Goal: Information Seeking & Learning: Learn about a topic

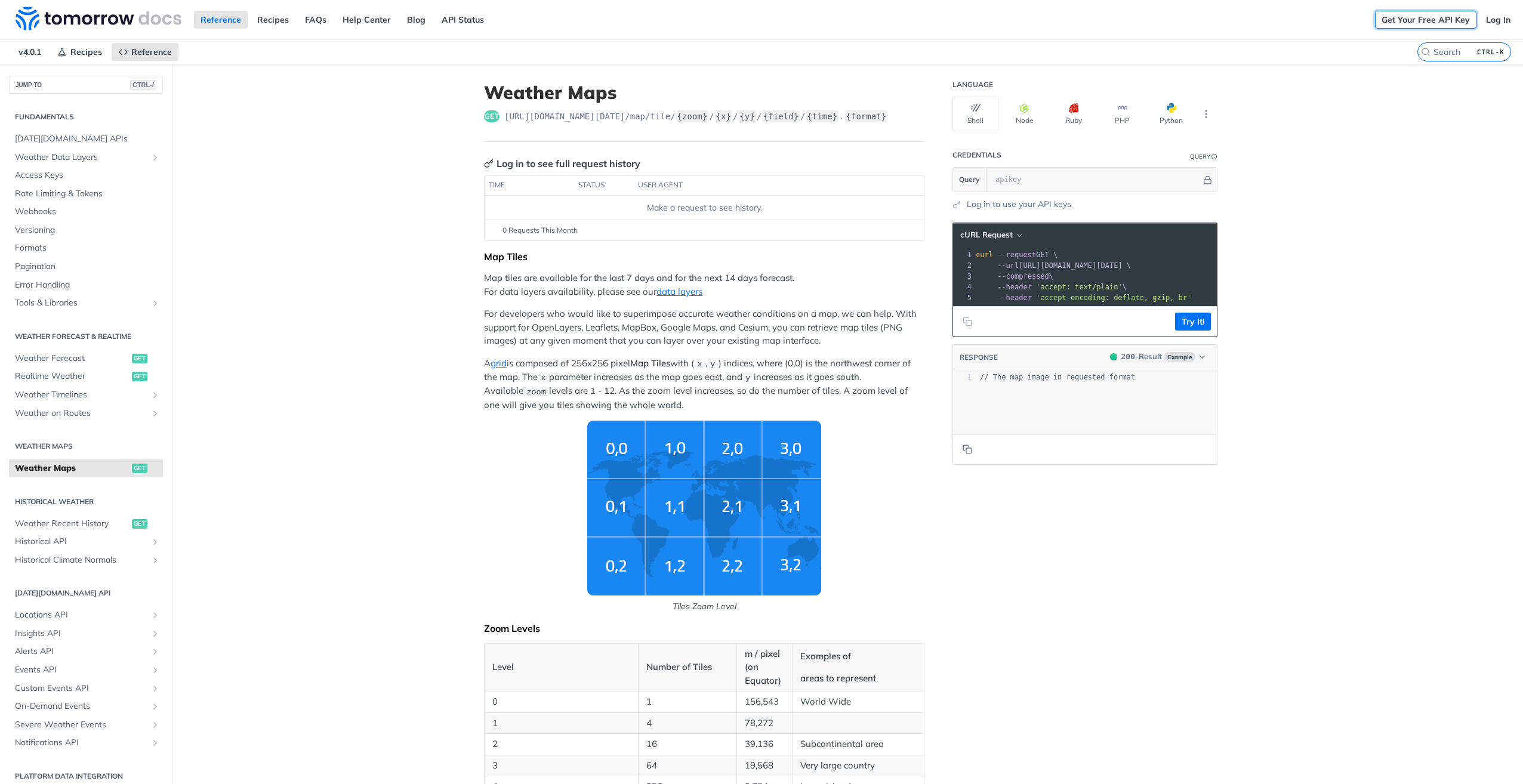
click at [947, 22] on link "Get Your Free API Key" at bounding box center [1425, 20] width 101 height 18
click at [728, 451] on img "Tiles Zoom Level" at bounding box center [704, 508] width 234 height 175
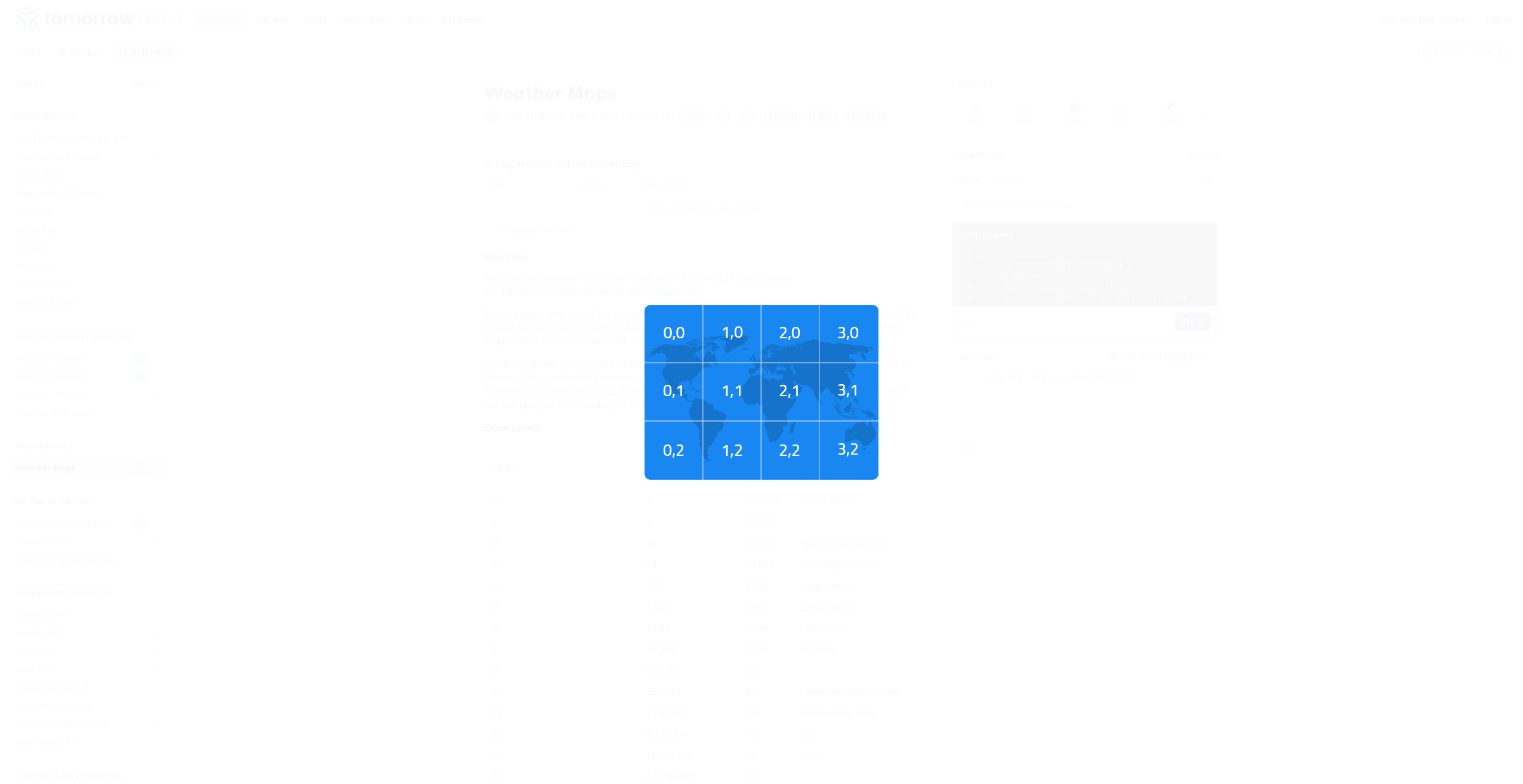
drag, startPoint x: 204, startPoint y: 104, endPoint x: 232, endPoint y: 102, distance: 28.1
click at [204, 104] on span "Tiles Zoom Level" at bounding box center [762, 392] width 1523 height 784
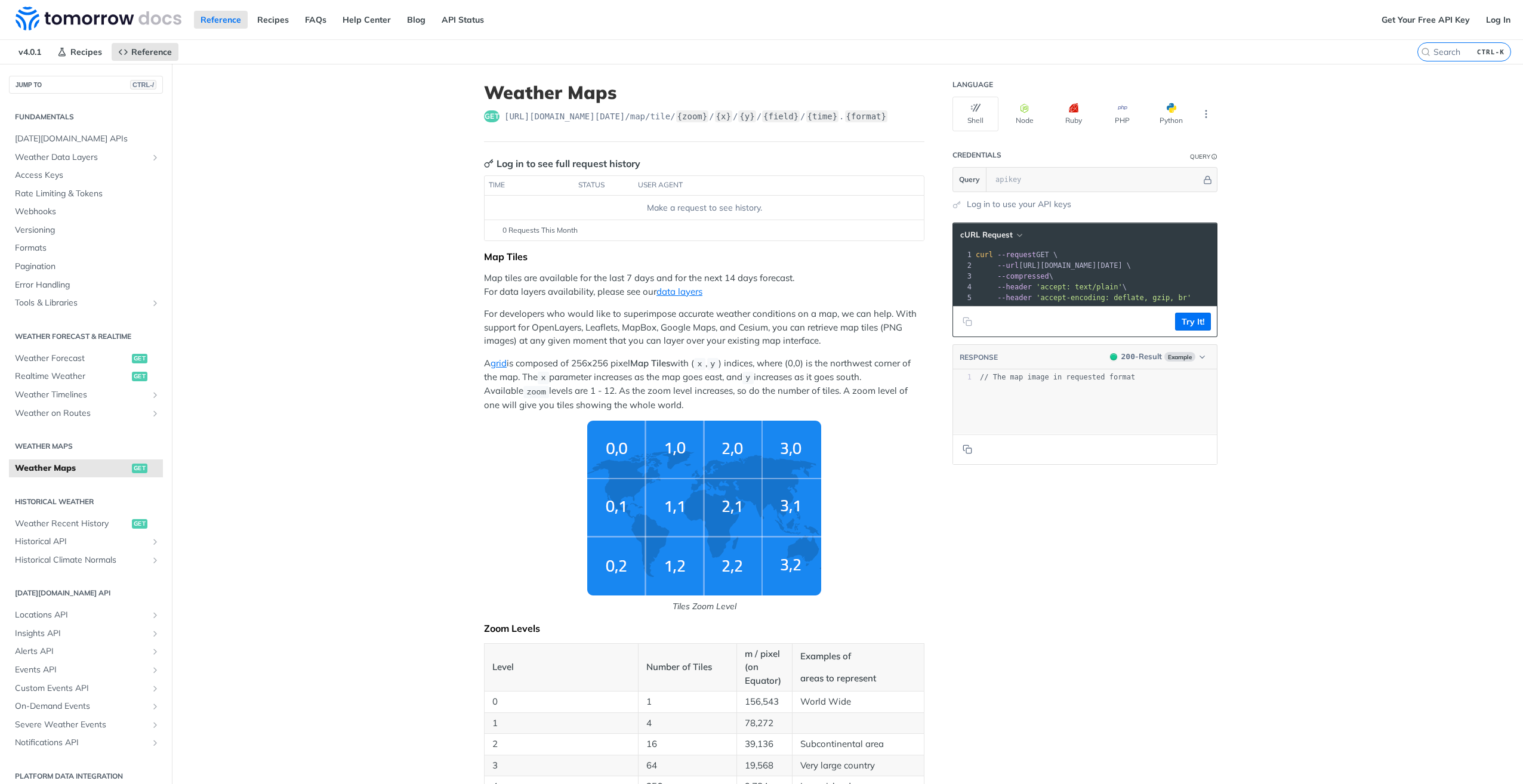
click at [947, 53] on kbd "CTRL-K" at bounding box center [1491, 52] width 34 height 12
click at [947, 53] on input "CTRL-K" at bounding box center [1449, 52] width 122 height 11
drag, startPoint x: 1290, startPoint y: 135, endPoint x: 1240, endPoint y: 174, distance: 63.4
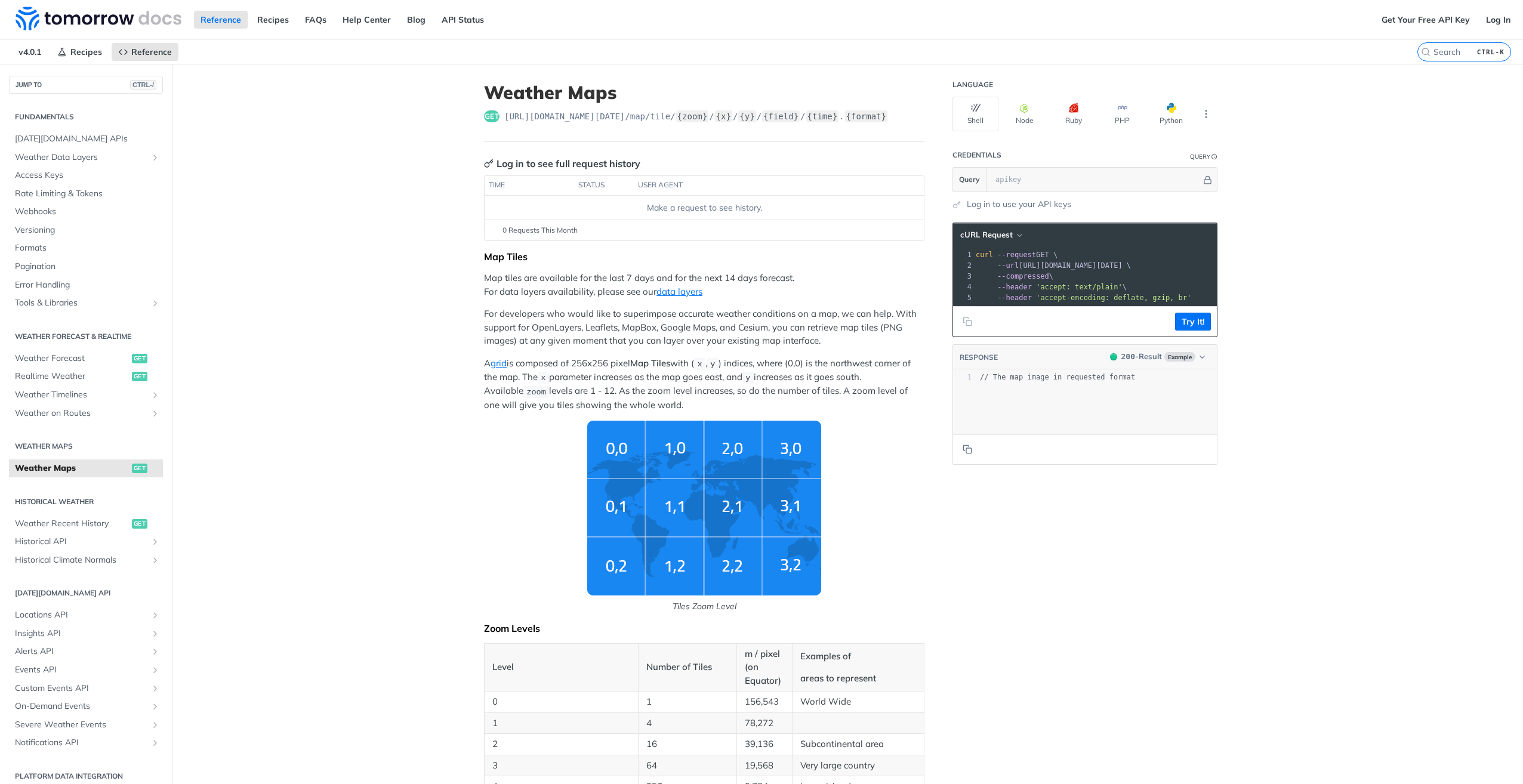
click at [72, 50] on span "Recipes" at bounding box center [86, 52] width 32 height 11
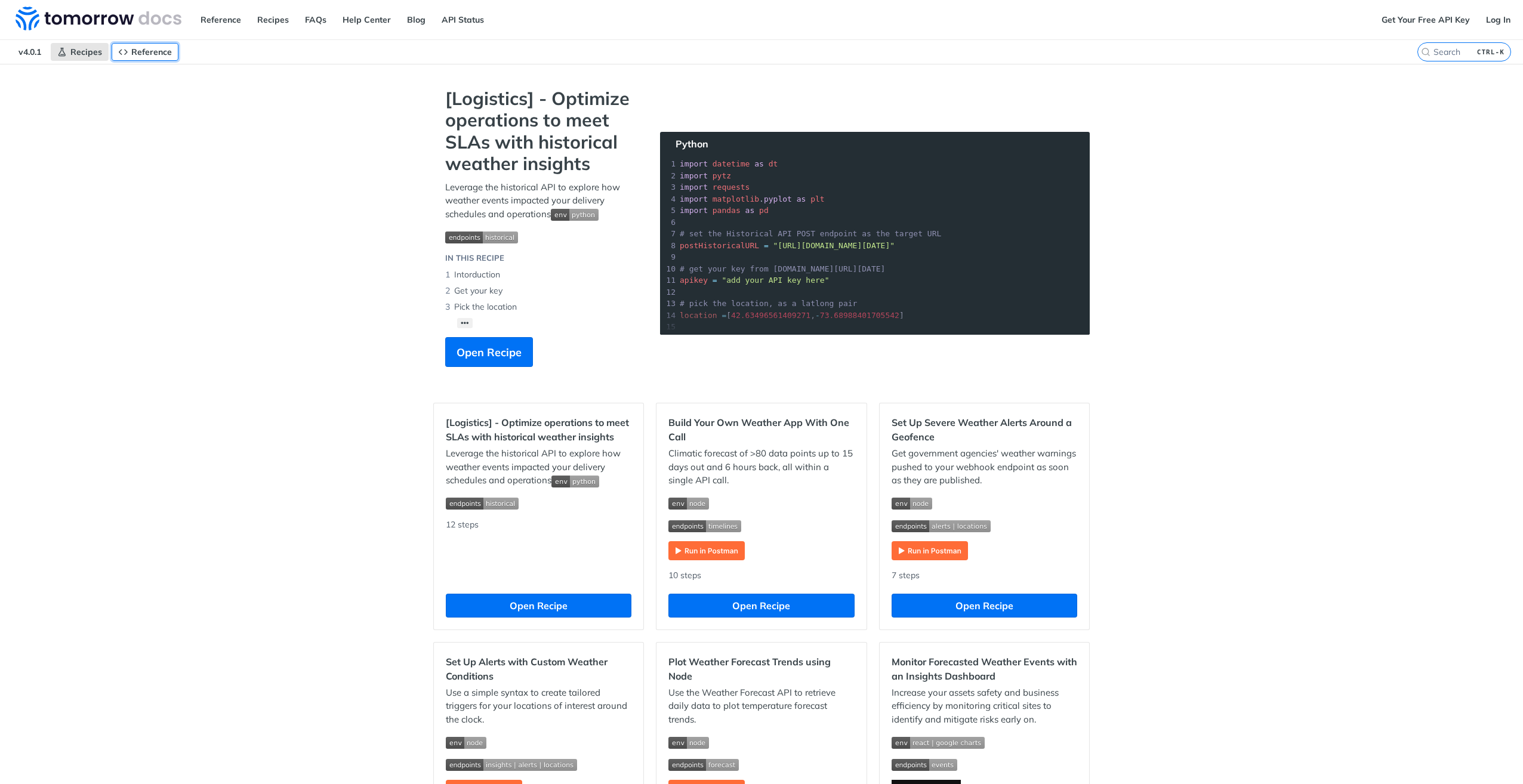
click at [158, 58] on link "Reference" at bounding box center [145, 52] width 67 height 18
